Goal: Information Seeking & Learning: Learn about a topic

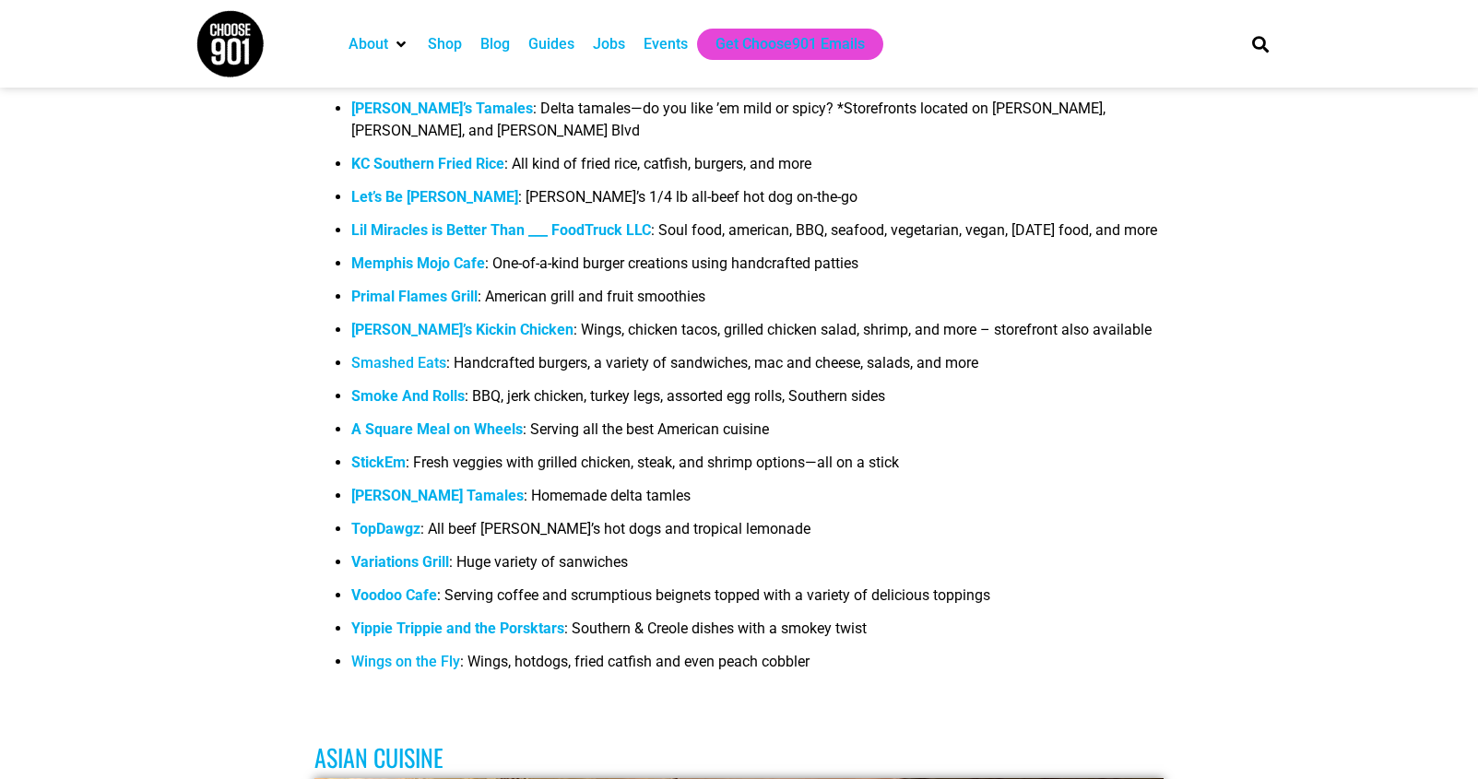
scroll to position [2421, 0]
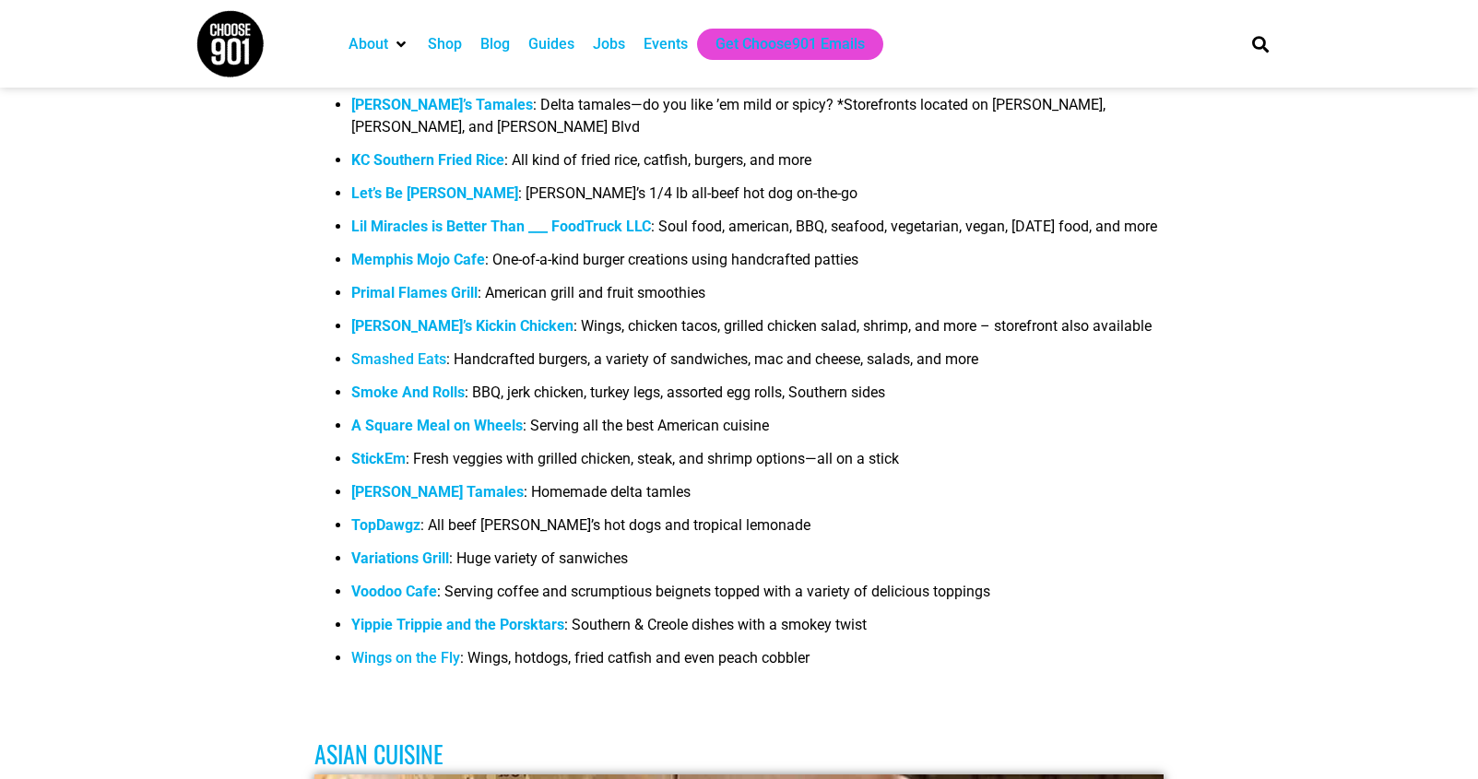
click at [396, 368] on link "Smashed Eats" at bounding box center [398, 359] width 95 height 18
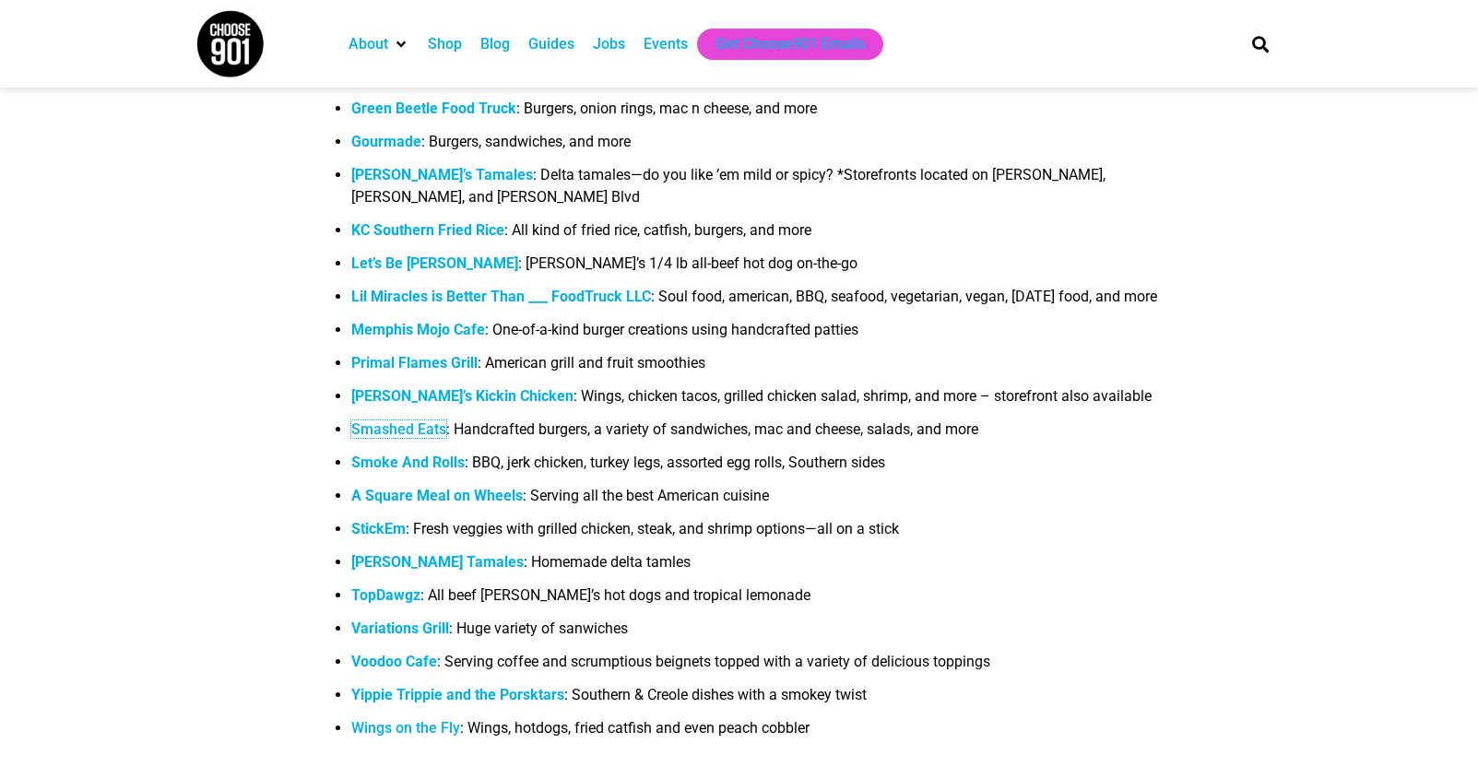
scroll to position [2343, 0]
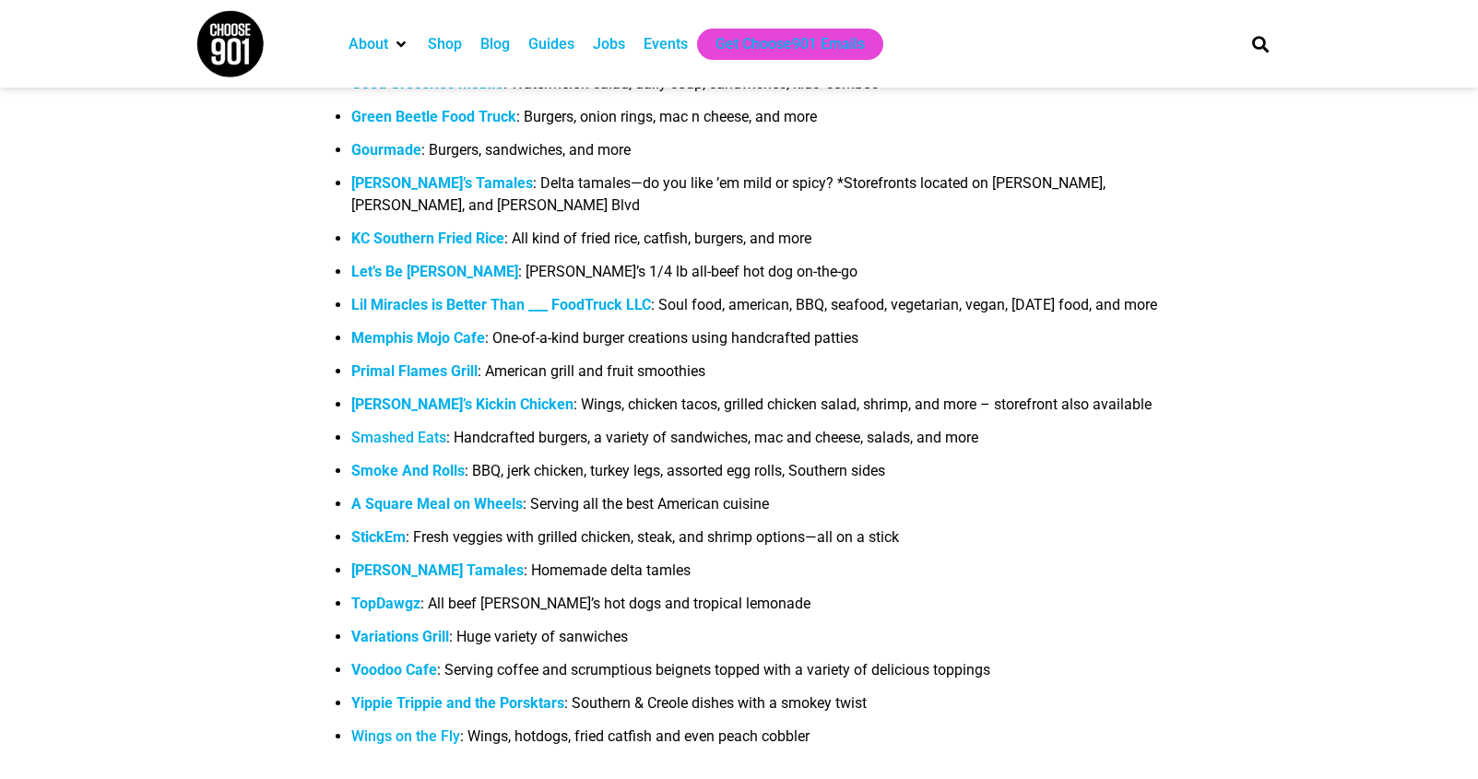
click at [398, 446] on link "Smashed Eats" at bounding box center [398, 438] width 95 height 18
click at [1017, 360] on li "Memphis Mojo Cafe : One-of-a-kind burger creations using handcrafted patties" at bounding box center [757, 343] width 813 height 33
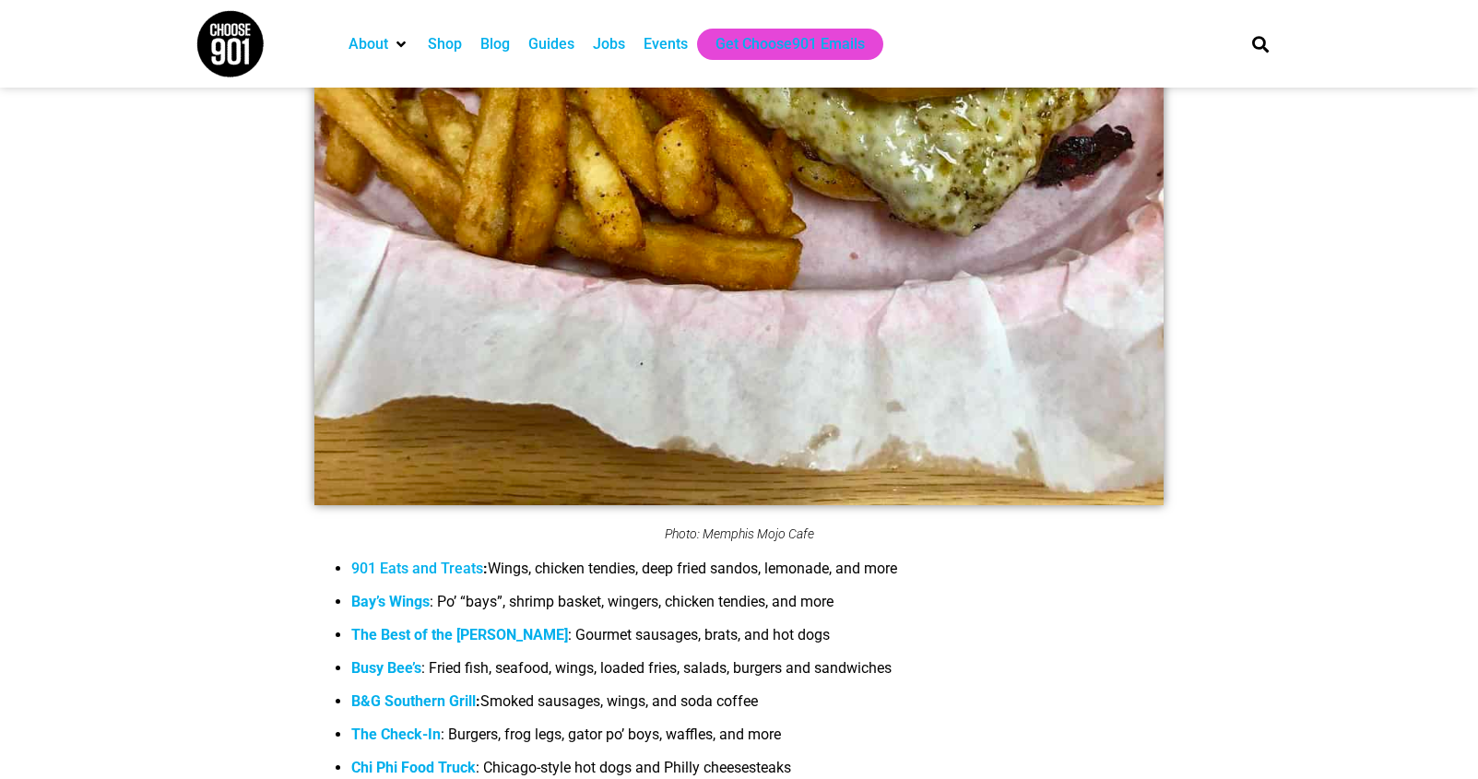
scroll to position [1793, 0]
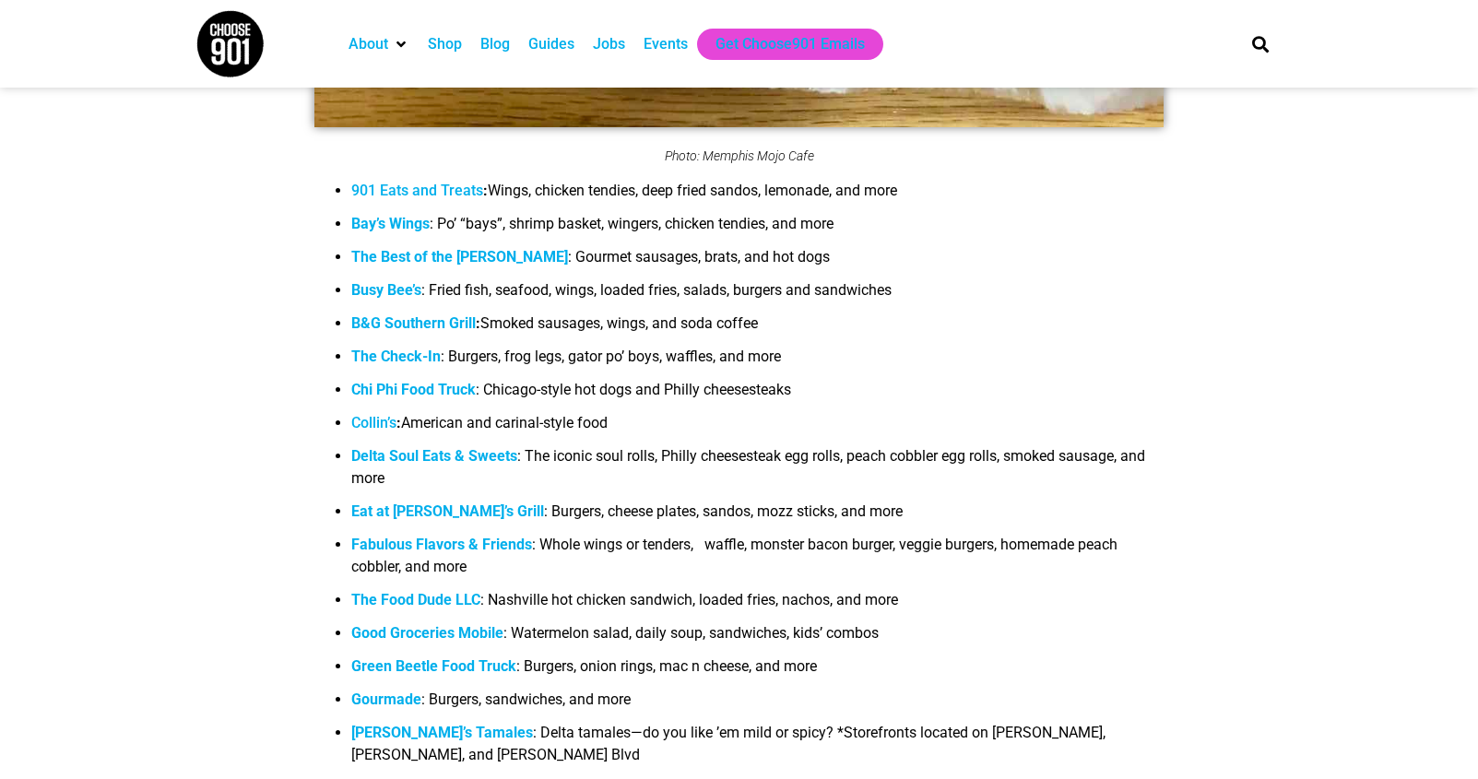
click at [995, 397] on li "Chi Phi Food Truck : Chicago-style hot dogs and Philly cheesesteaks" at bounding box center [757, 395] width 813 height 33
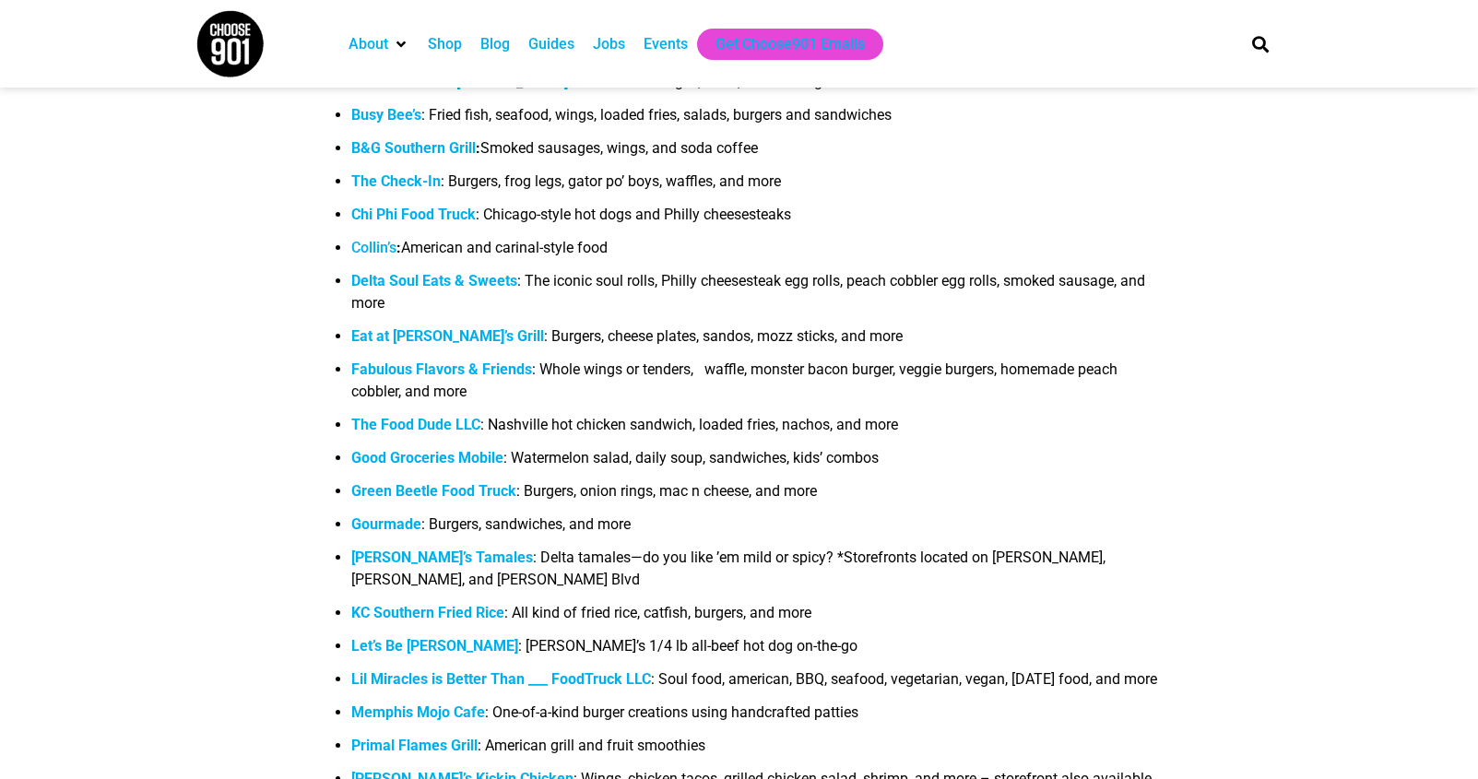
scroll to position [1978, 0]
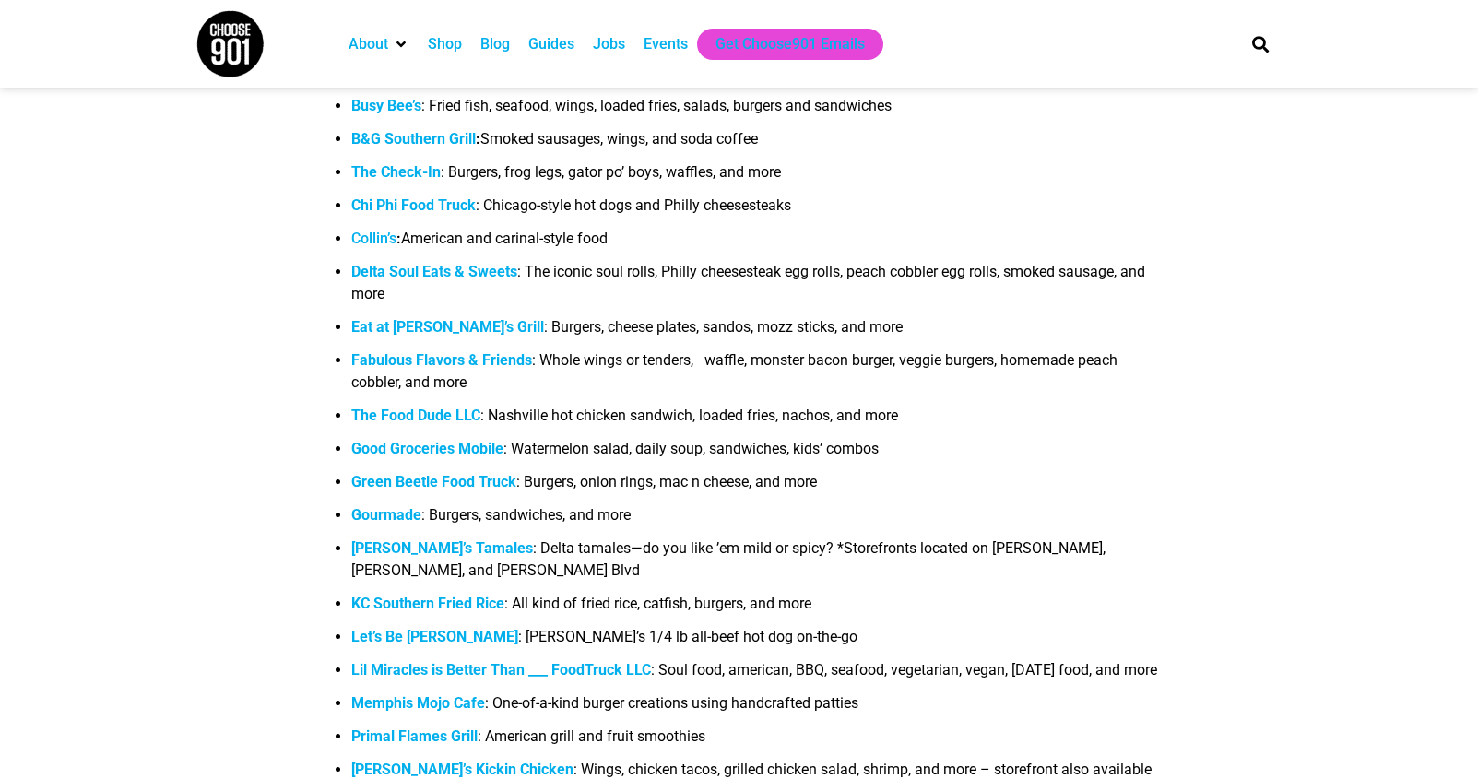
click at [478, 261] on li "Collin’s : American and carinal-style food" at bounding box center [757, 244] width 813 height 33
click at [486, 276] on strong "Delta Soul Eats & Sweets" at bounding box center [434, 272] width 166 height 18
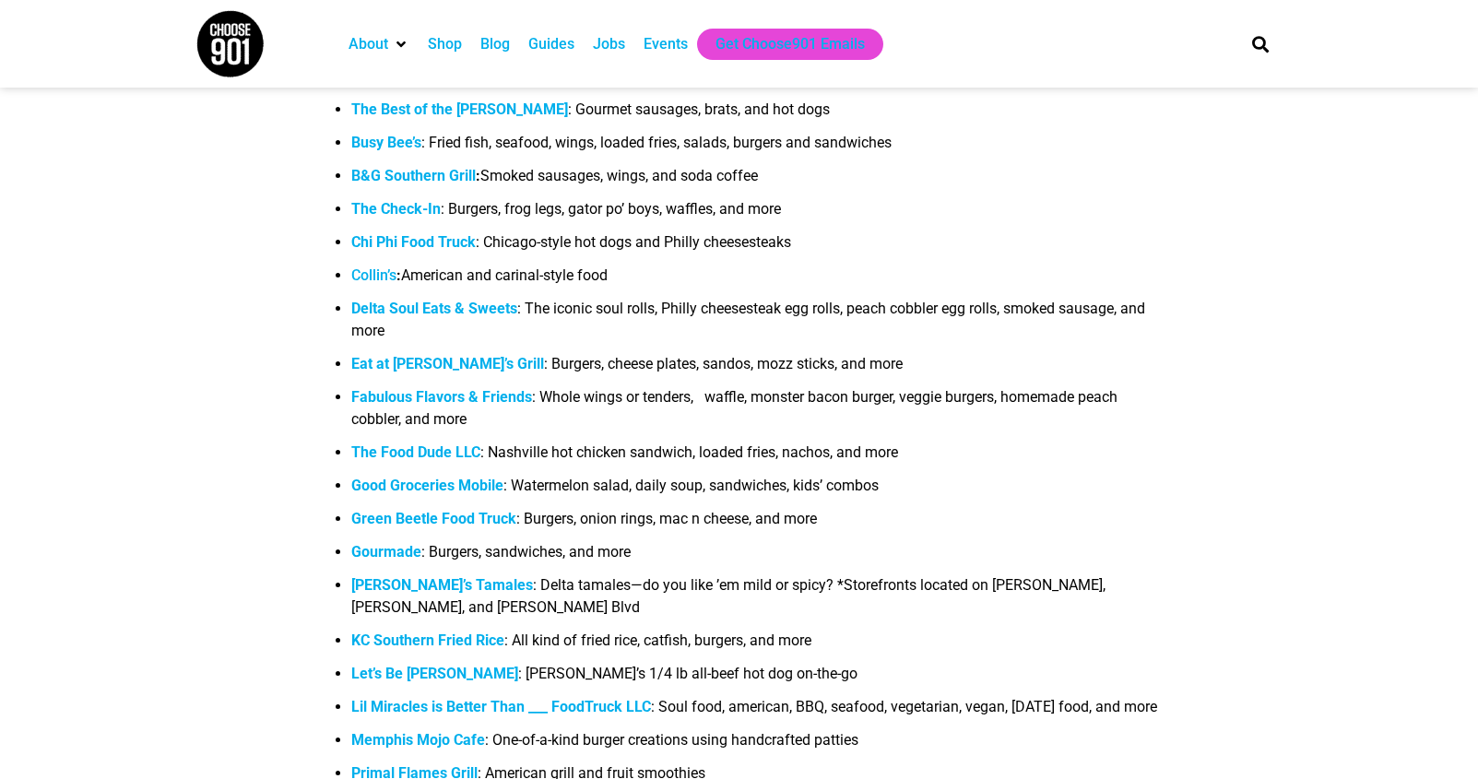
scroll to position [1944, 0]
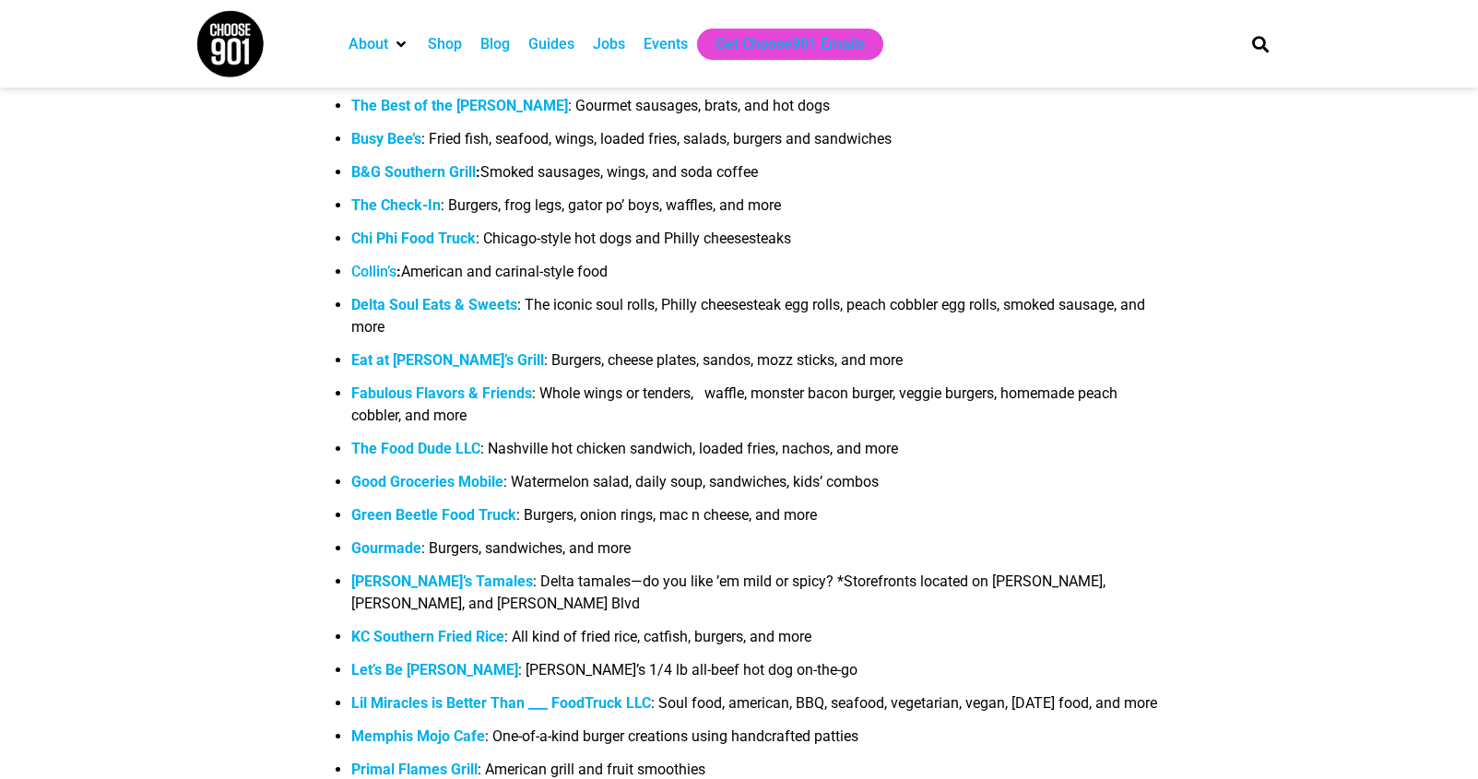
click at [376, 278] on link "Collin’s" at bounding box center [373, 272] width 45 height 18
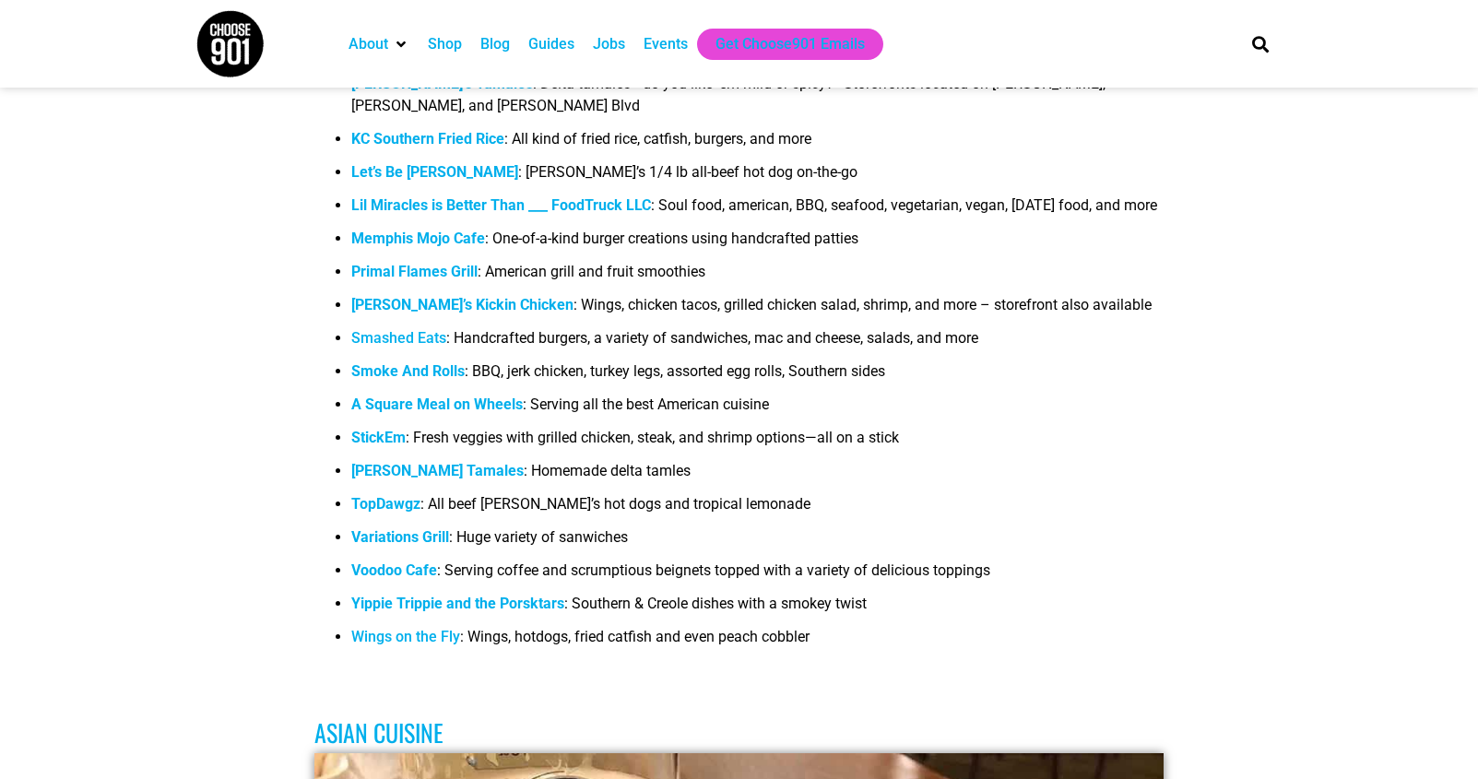
scroll to position [2462, 0]
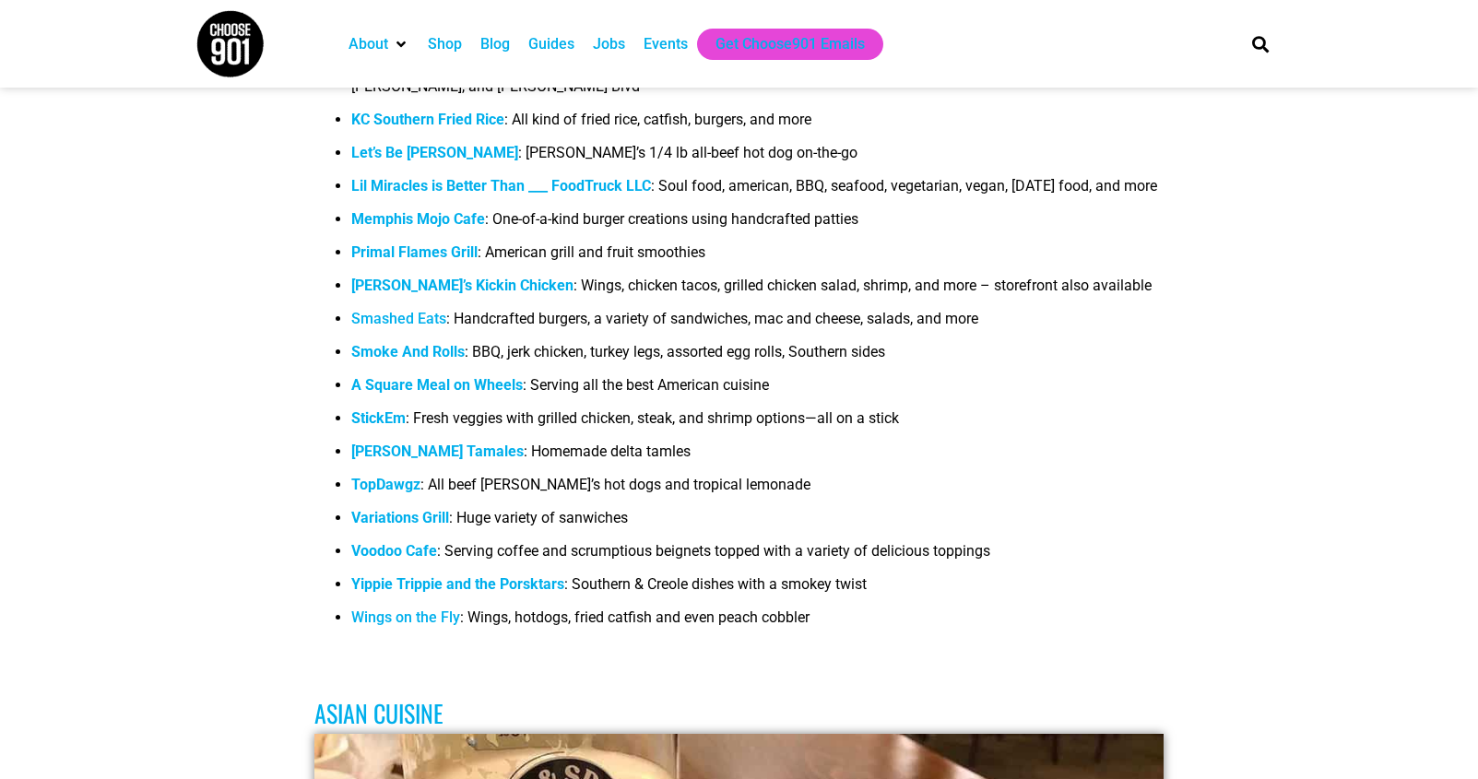
click at [449, 228] on b "Memphis Mojo Cafe" at bounding box center [418, 219] width 134 height 18
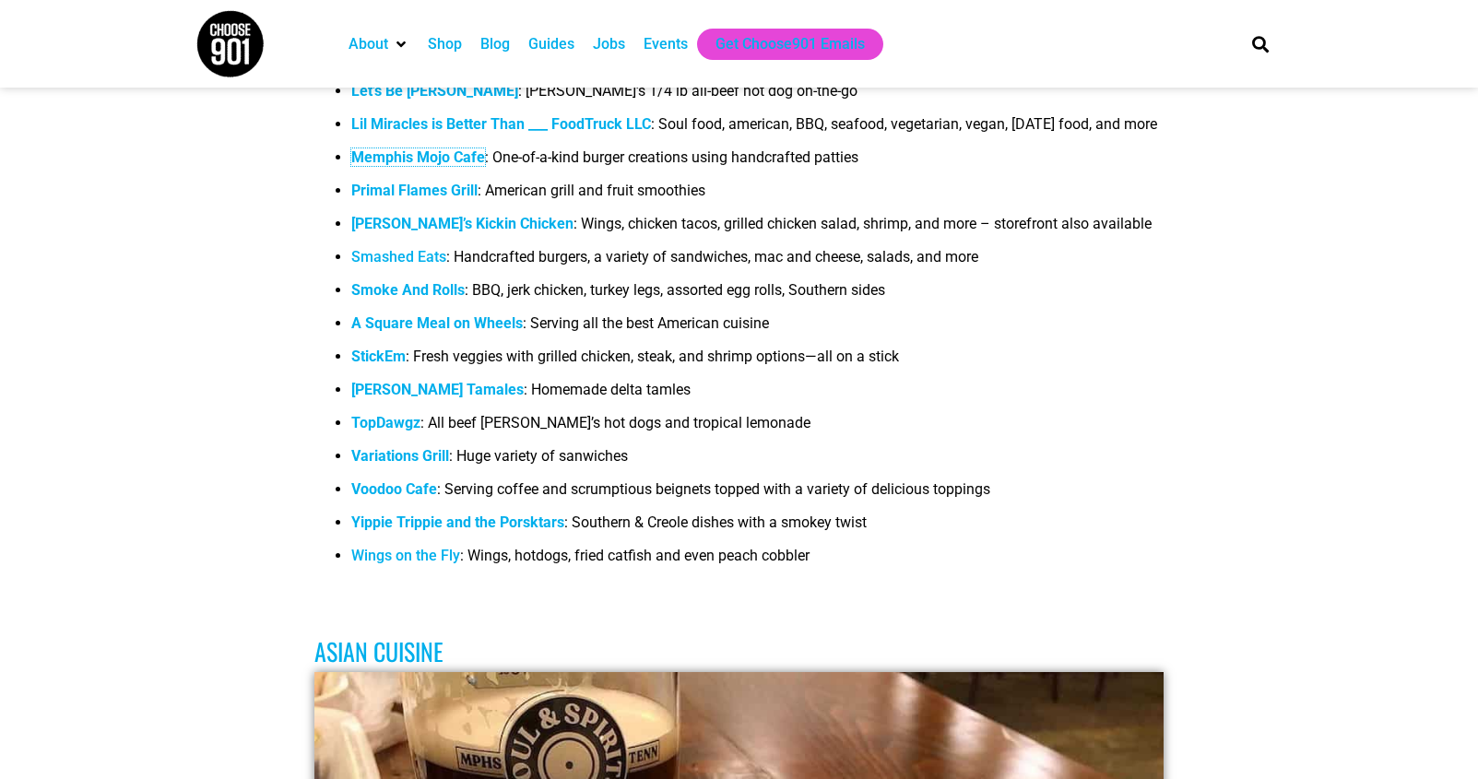
scroll to position [2529, 0]
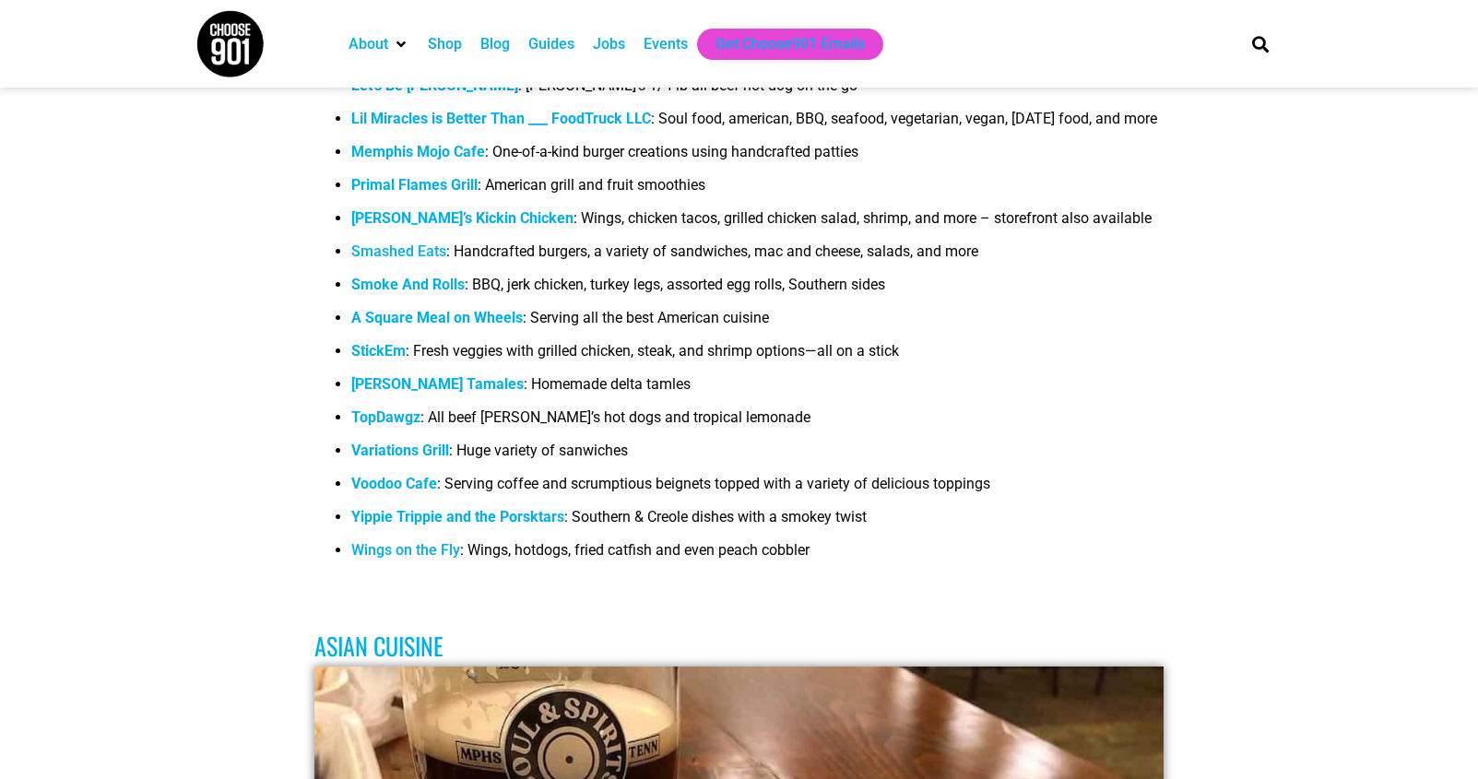
click at [495, 326] on b "A Square Meal on Wheels" at bounding box center [436, 318] width 171 height 18
click at [818, 339] on li "A Square Meal on Wheels : Serving all the best American cuisine" at bounding box center [757, 323] width 813 height 33
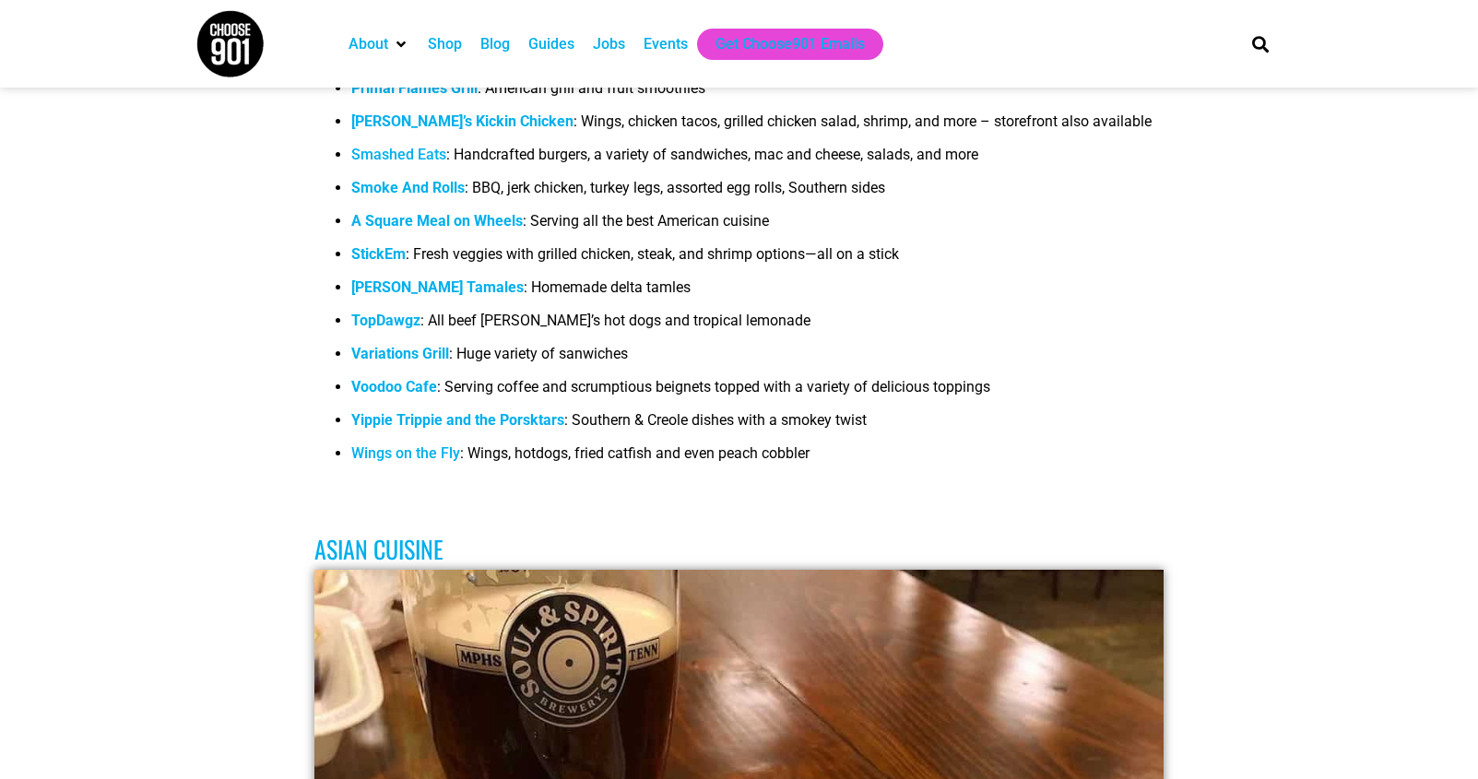
scroll to position [2633, 0]
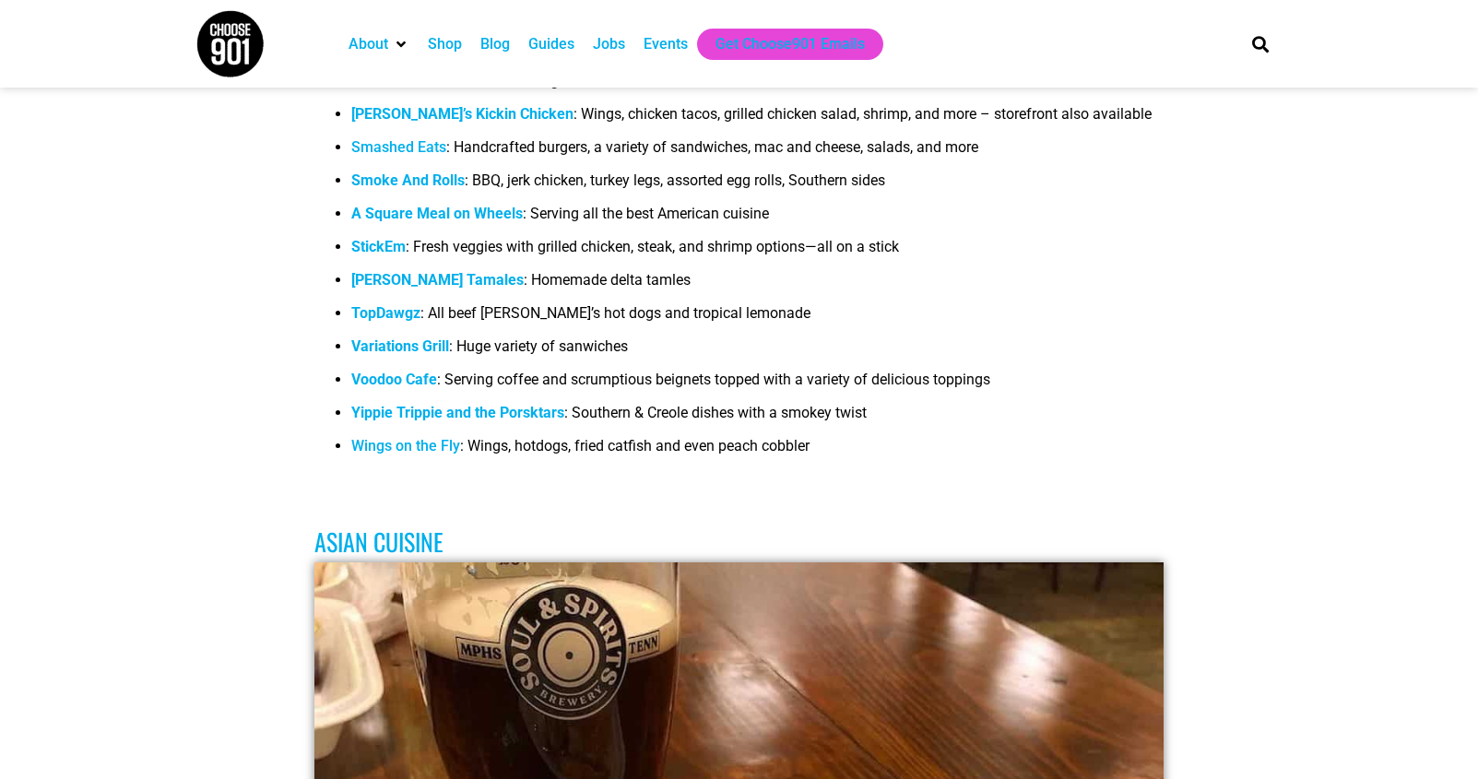
click at [396, 322] on b "TopDawgz" at bounding box center [385, 313] width 69 height 18
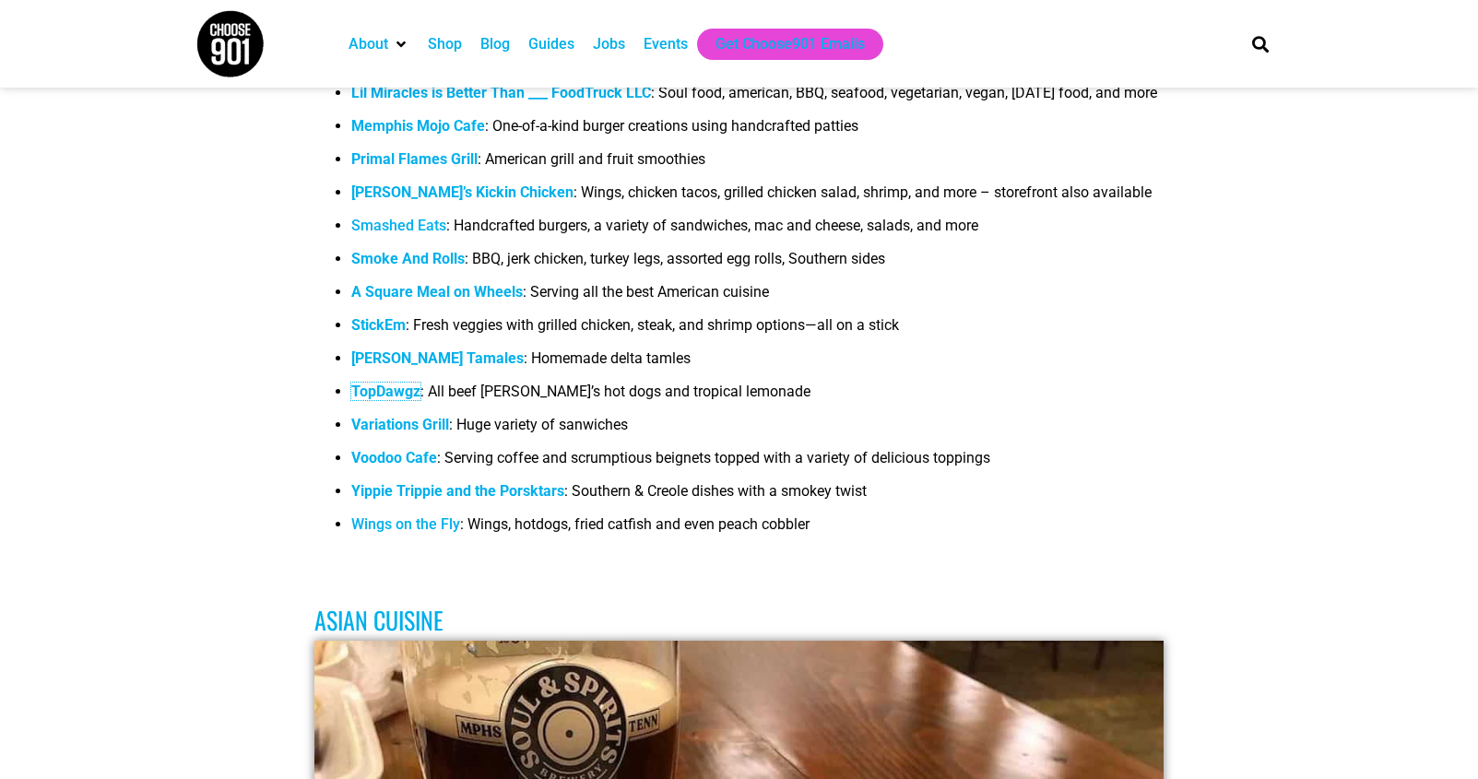
scroll to position [2545, 0]
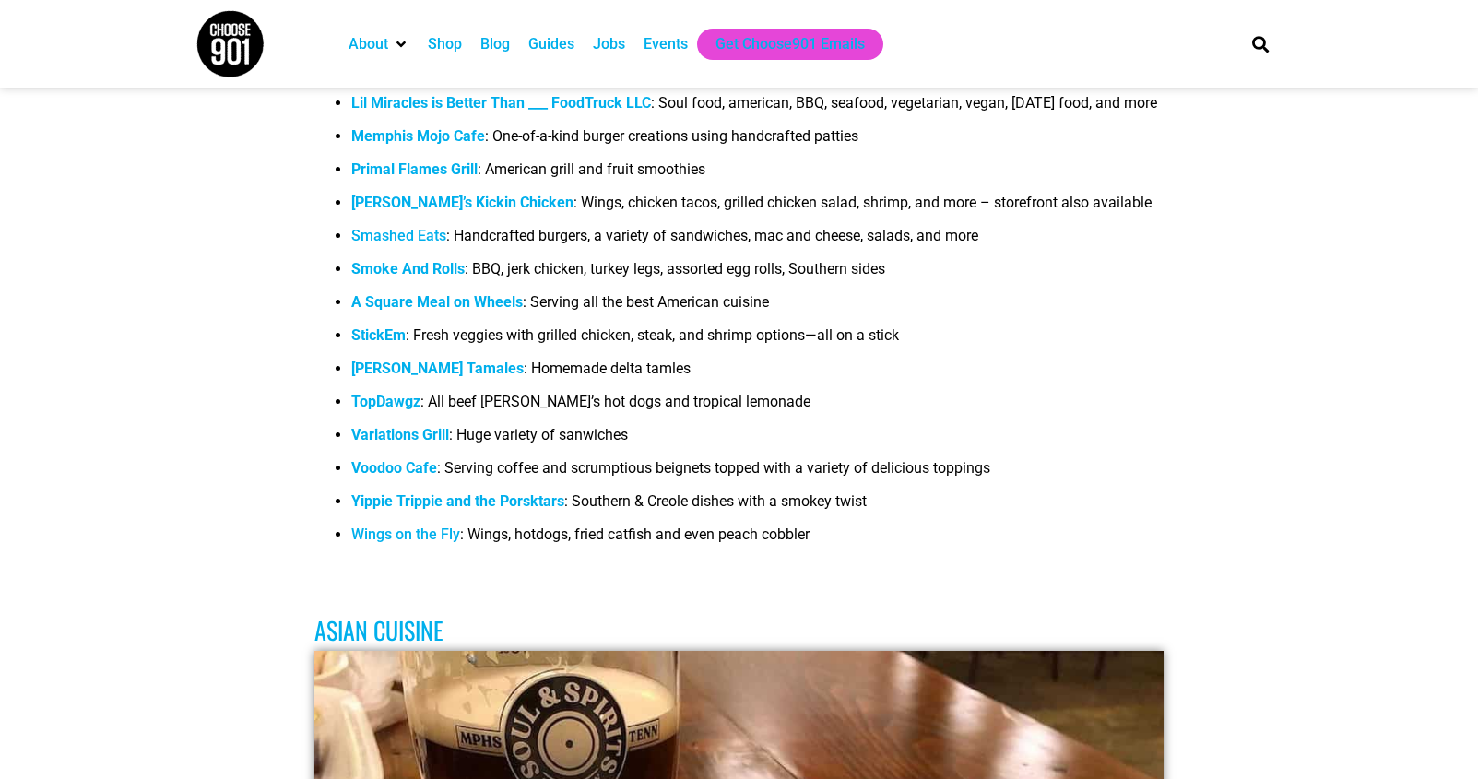
click at [420, 443] on strong "Variations Grill" at bounding box center [400, 435] width 98 height 18
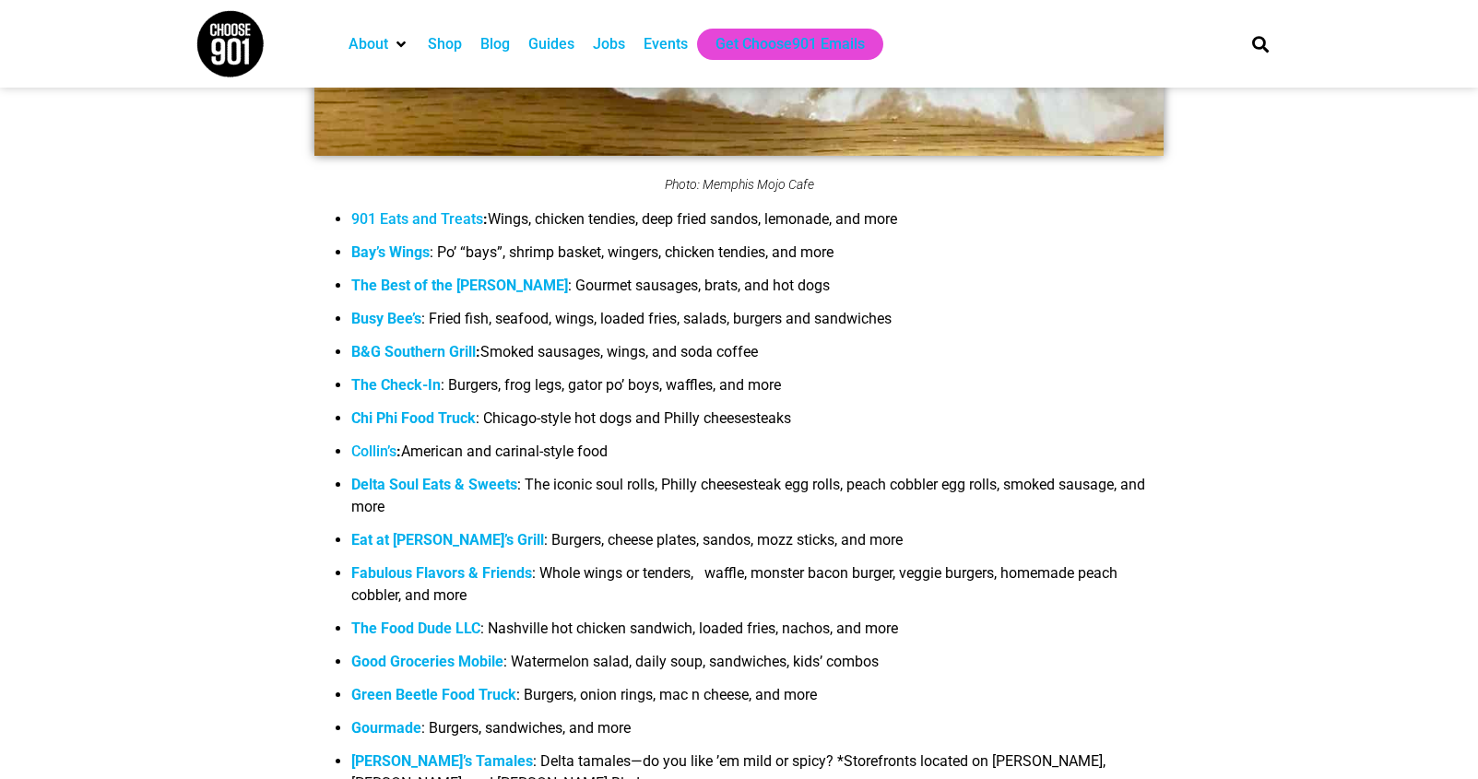
scroll to position [1795, 0]
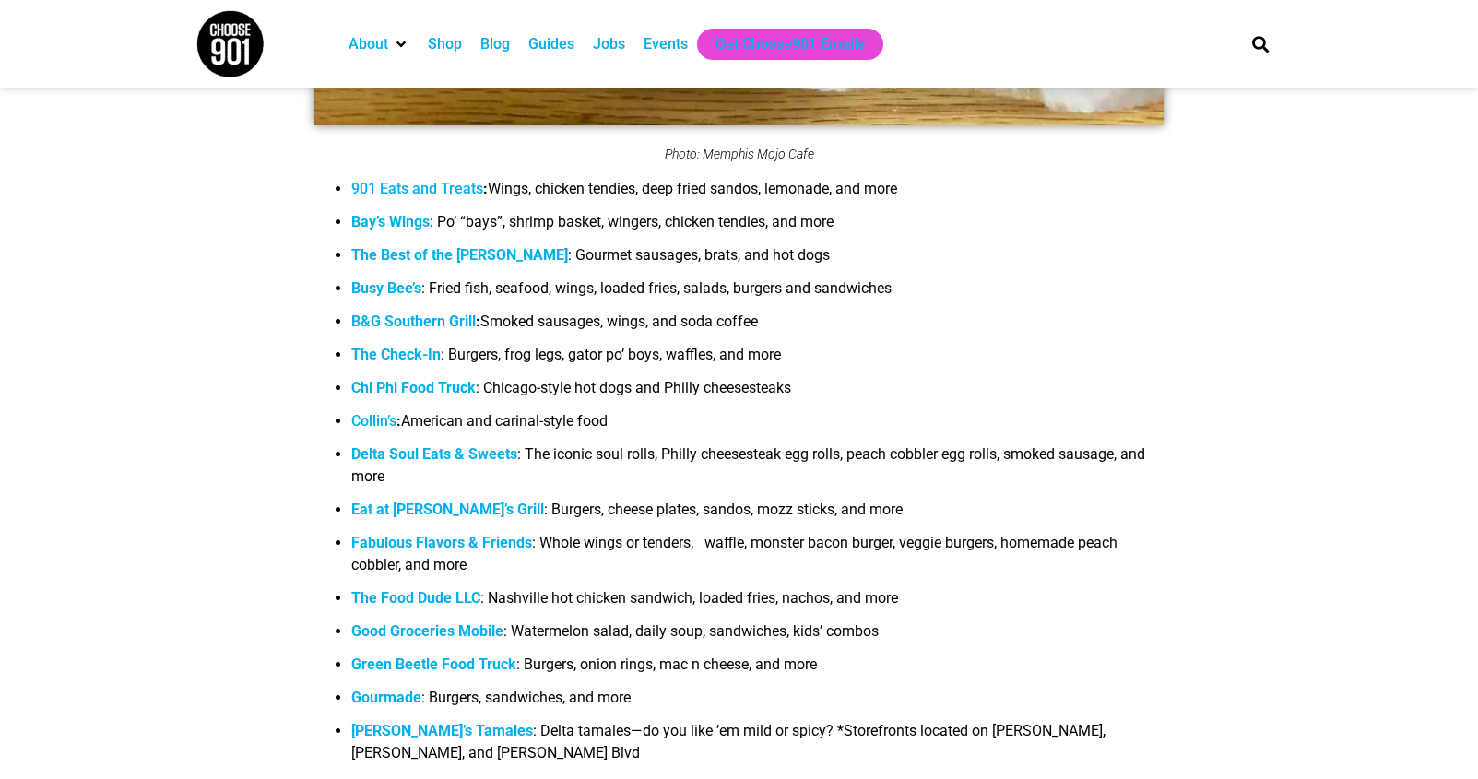
click at [478, 459] on strong "Delta Soul Eats & Sweets" at bounding box center [434, 454] width 166 height 18
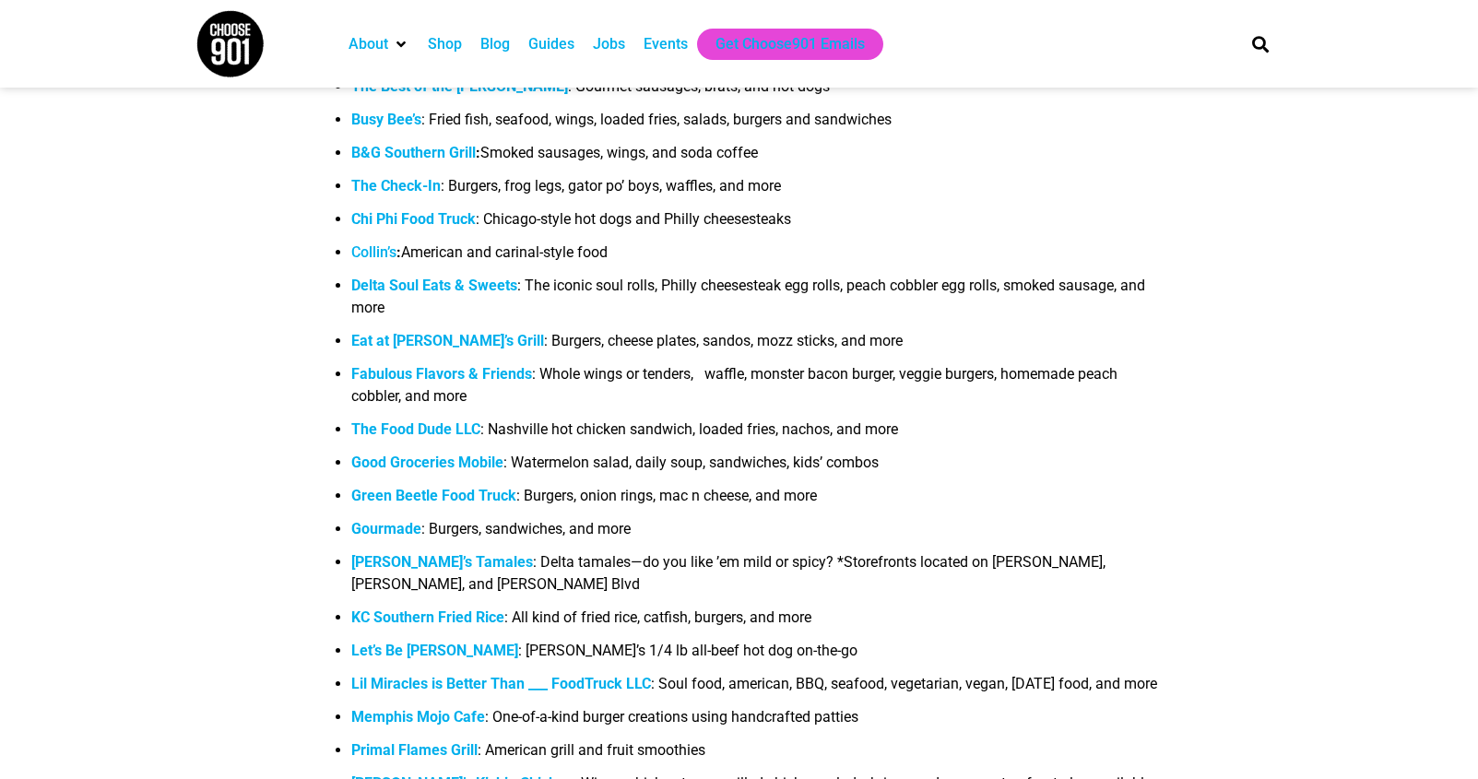
scroll to position [1961, 0]
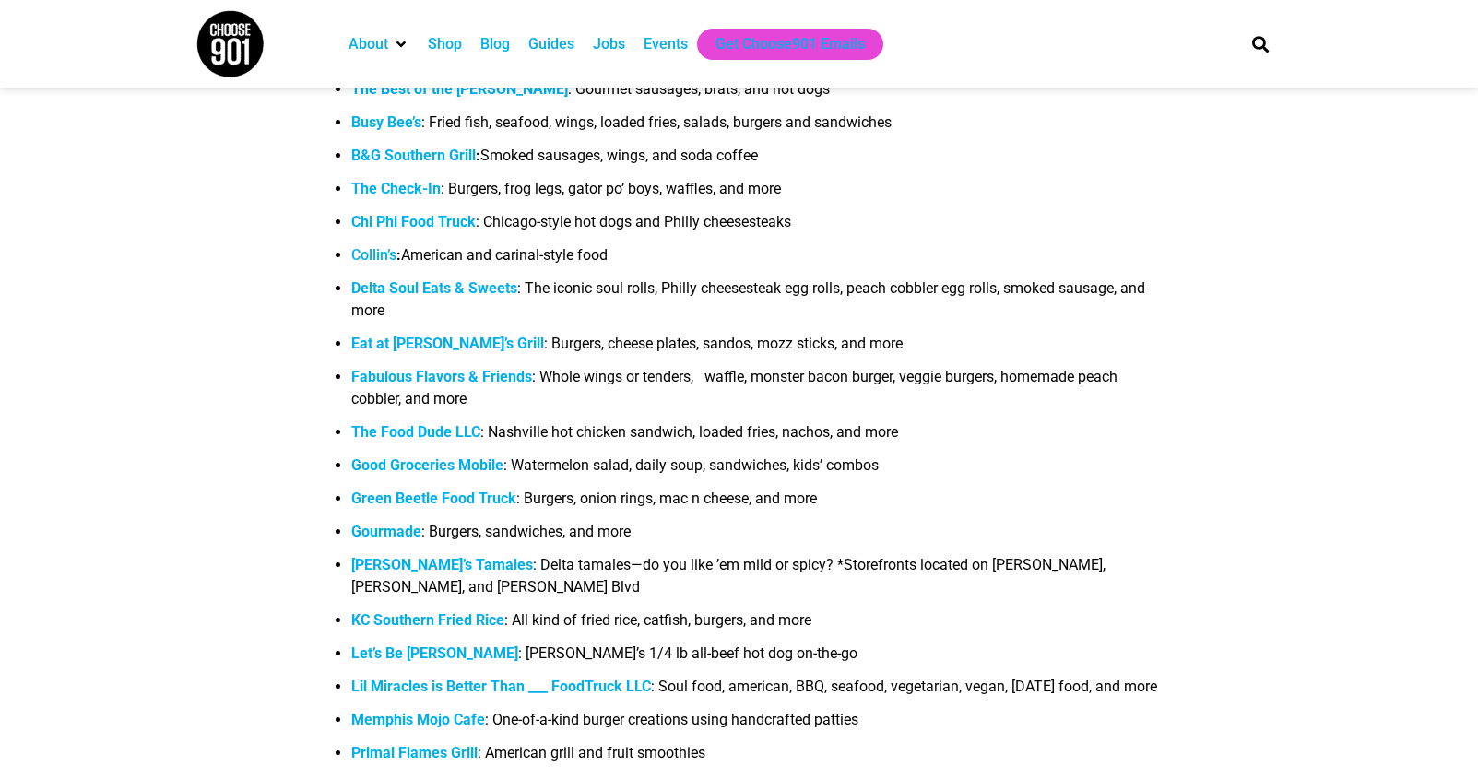
click at [484, 286] on strong "Delta Soul Eats & Sweets" at bounding box center [434, 288] width 166 height 18
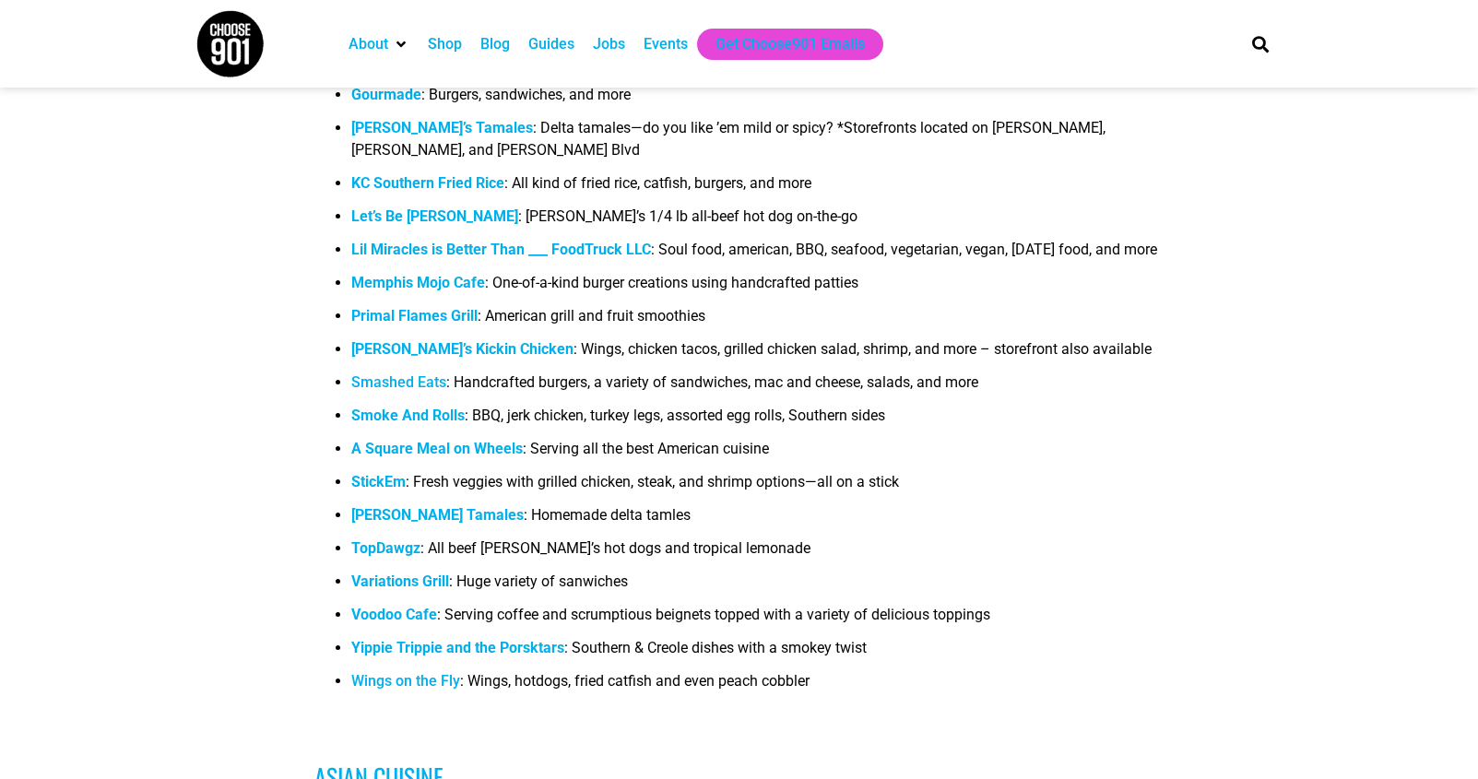
scroll to position [2404, 0]
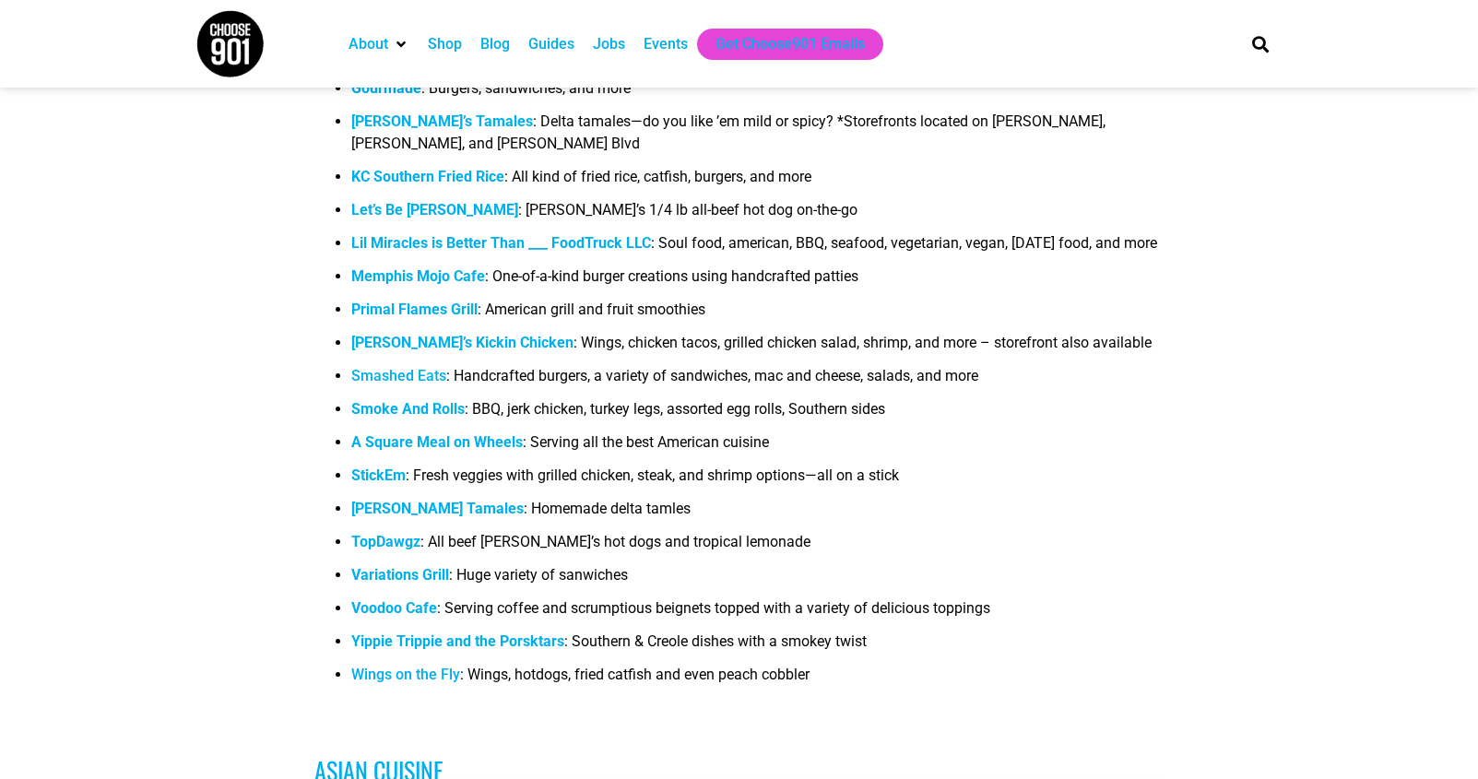
click at [419, 384] on link "Smashed Eats" at bounding box center [398, 376] width 95 height 18
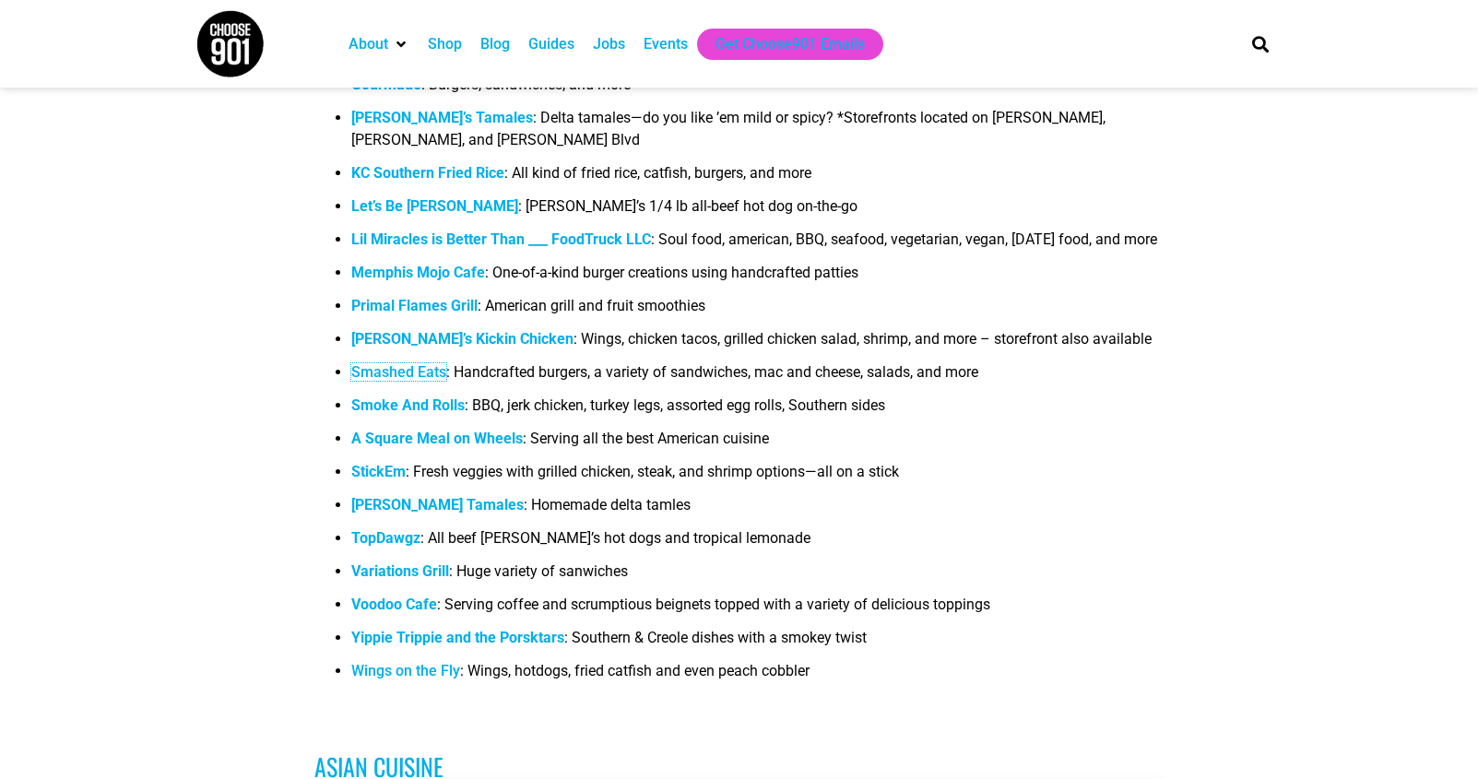
scroll to position [2412, 0]
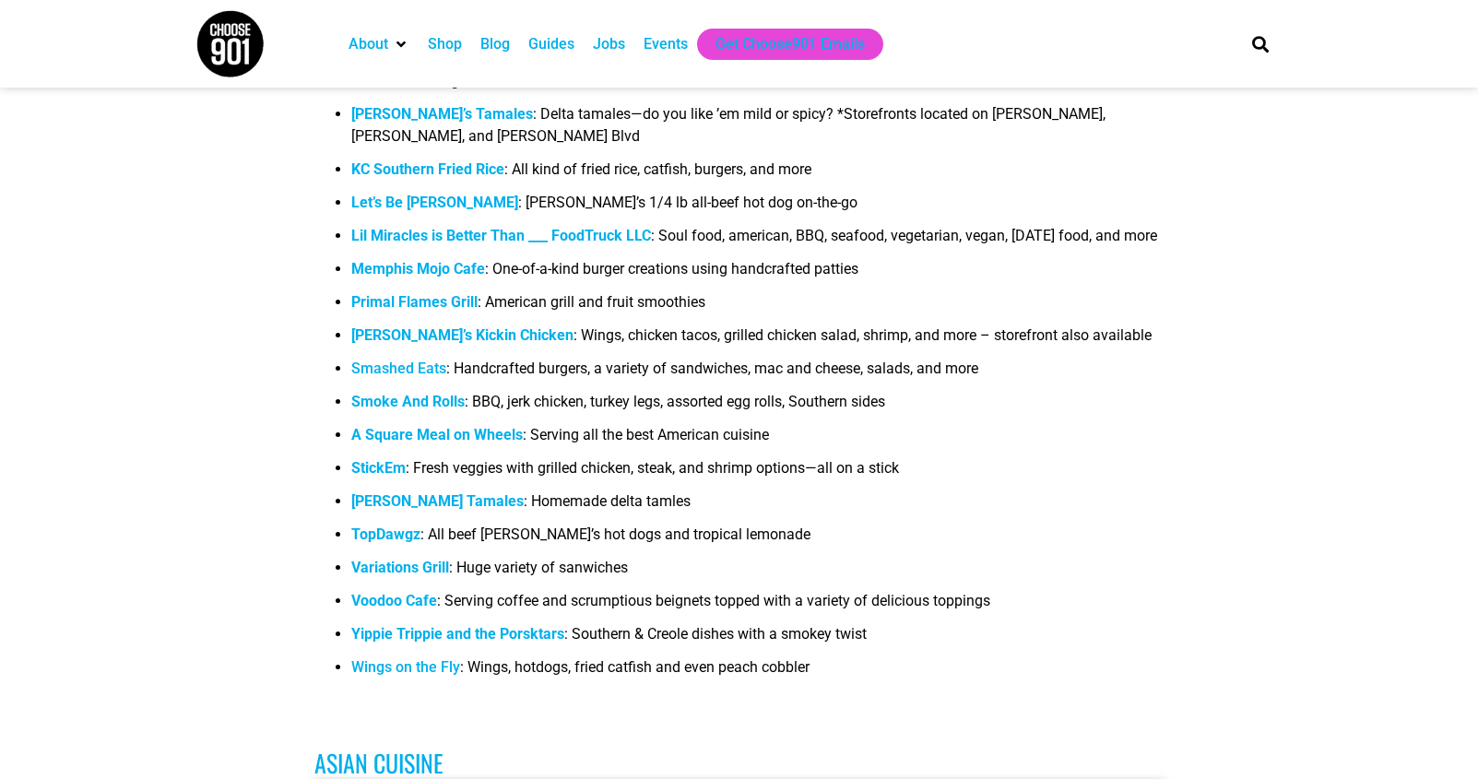
click at [401, 410] on b "Smoke And Rolls" at bounding box center [407, 402] width 113 height 18
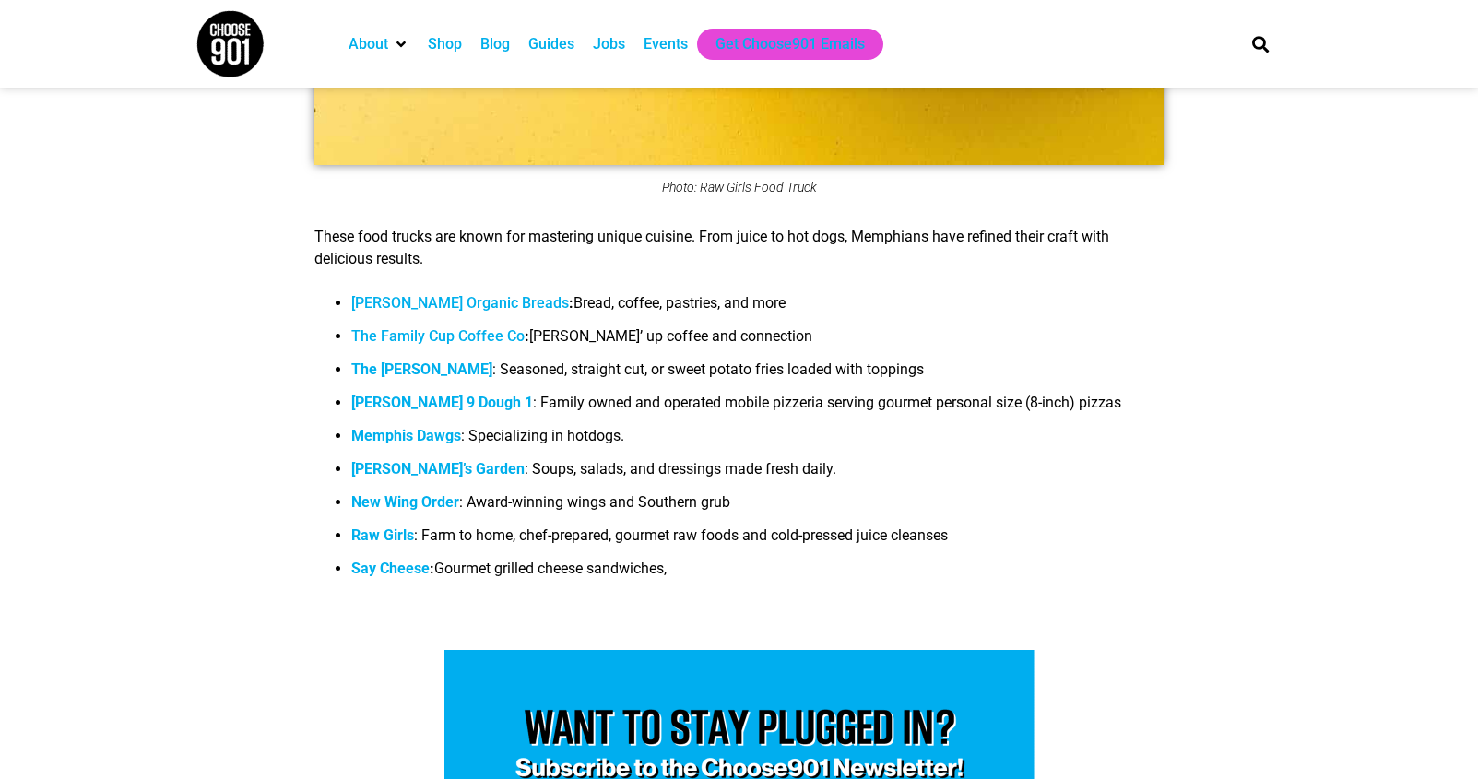
scroll to position [8508, 0]
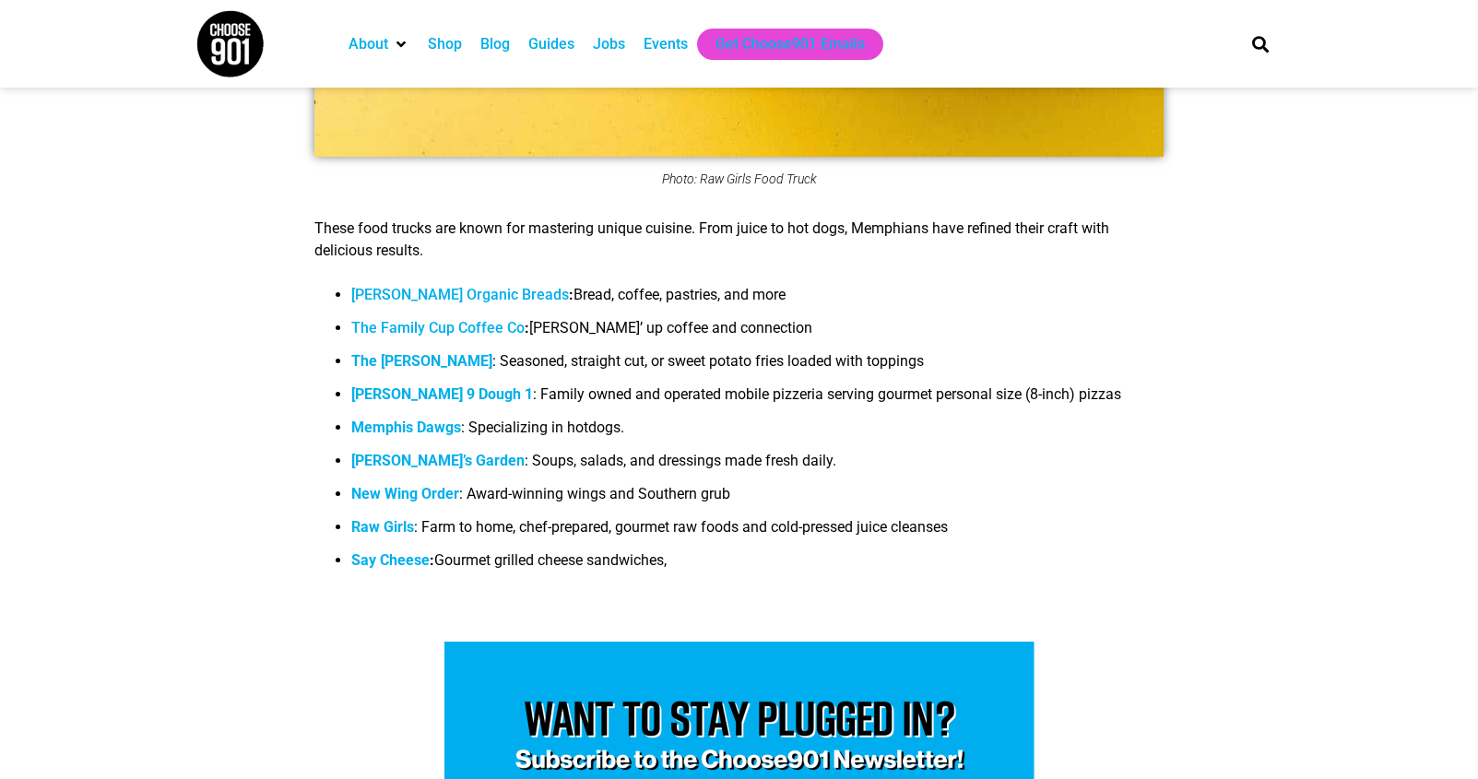
click at [395, 399] on b "[PERSON_NAME] 9 Dough 1" at bounding box center [442, 394] width 182 height 18
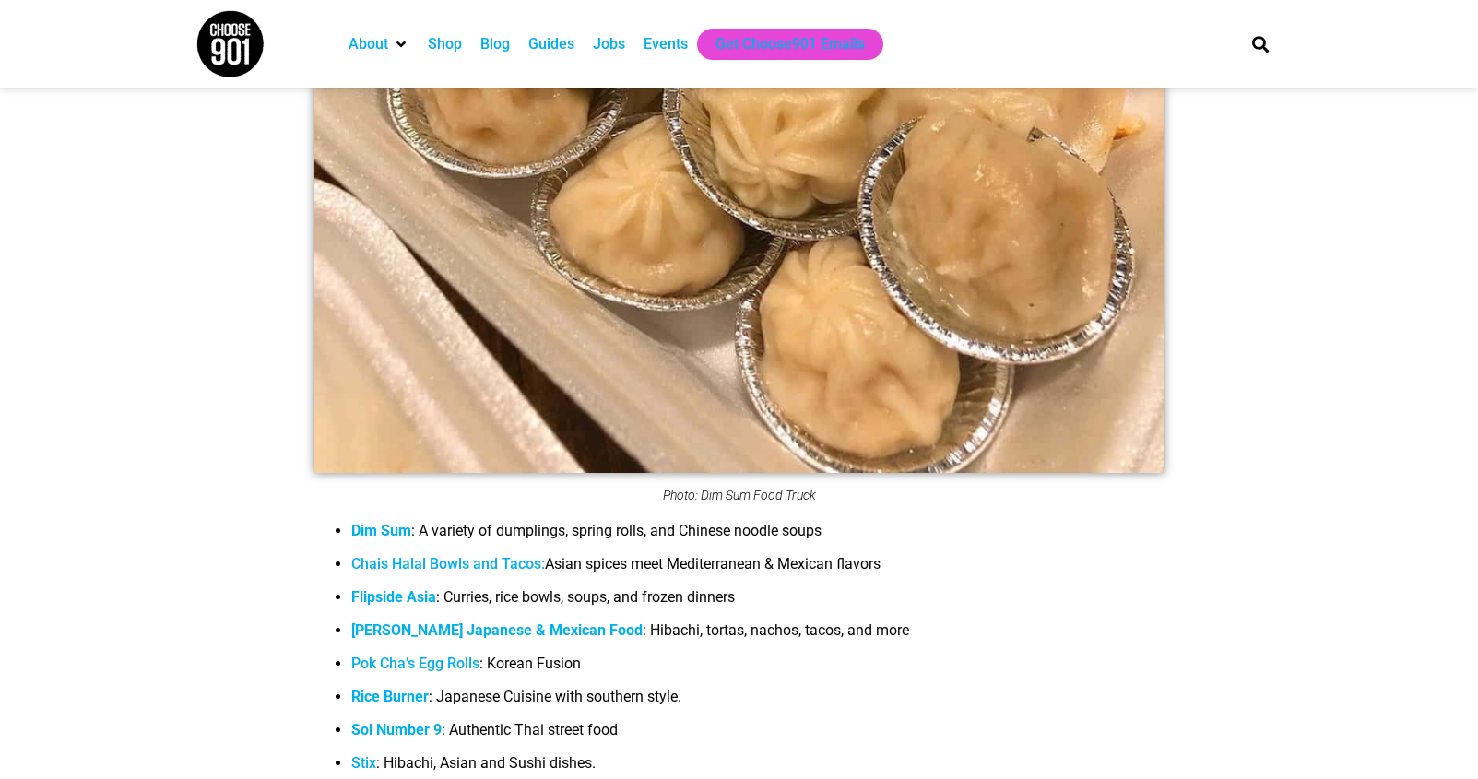
scroll to position [4142, 0]
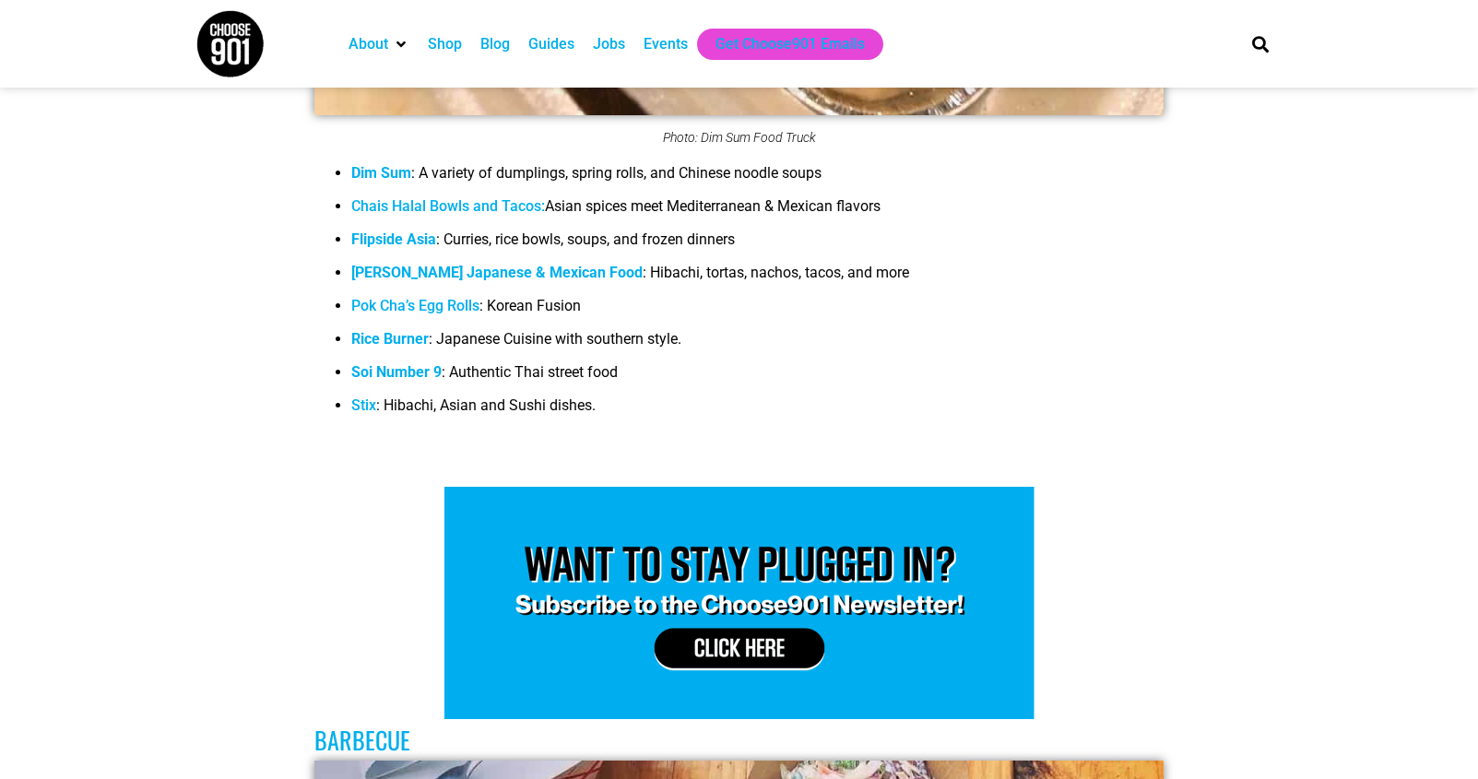
click at [414, 381] on b "Soi Number 9" at bounding box center [396, 372] width 90 height 18
